Goal: Information Seeking & Learning: Learn about a topic

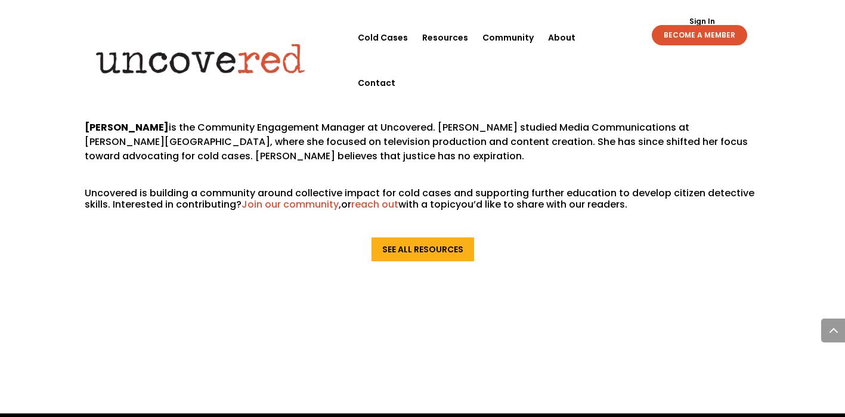
scroll to position [3065, 0]
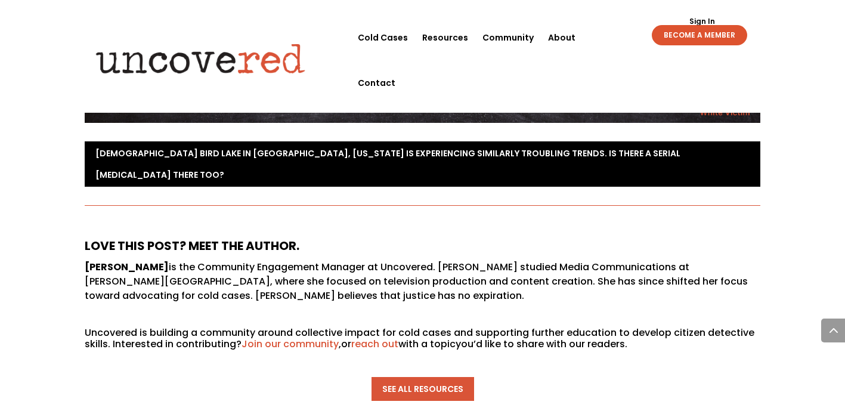
click at [405, 377] on link "See All Resources" at bounding box center [423, 389] width 103 height 24
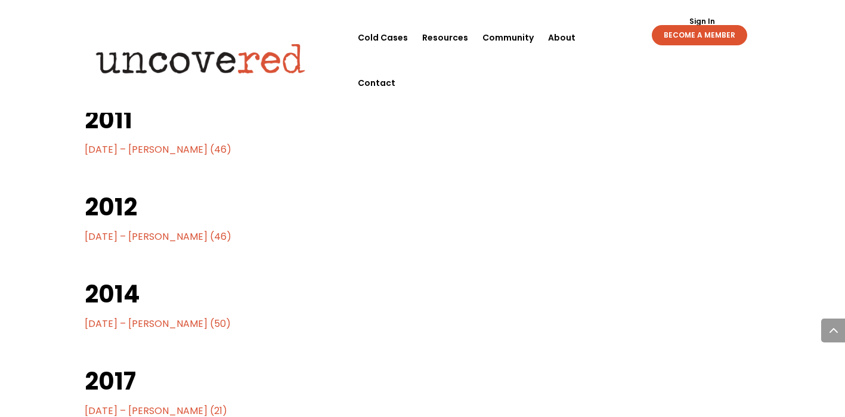
scroll to position [1230, 0]
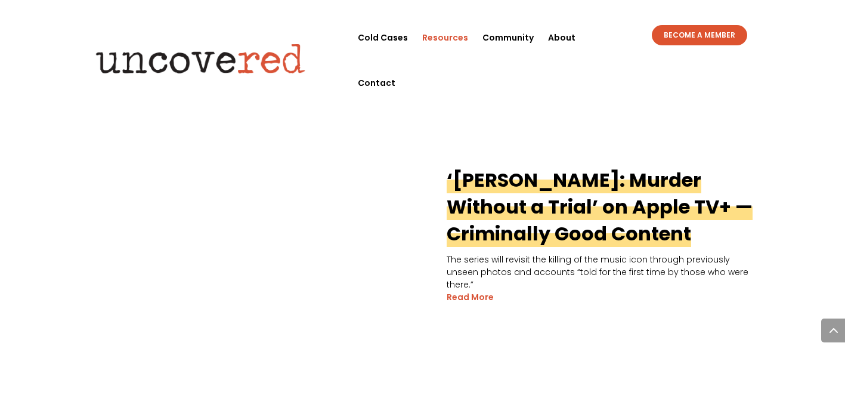
scroll to position [1910, 0]
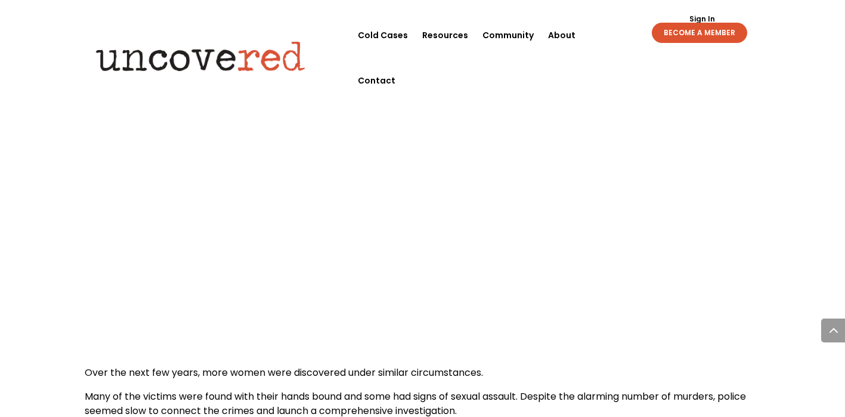
scroll to position [1695, 0]
